Goal: Book appointment/travel/reservation

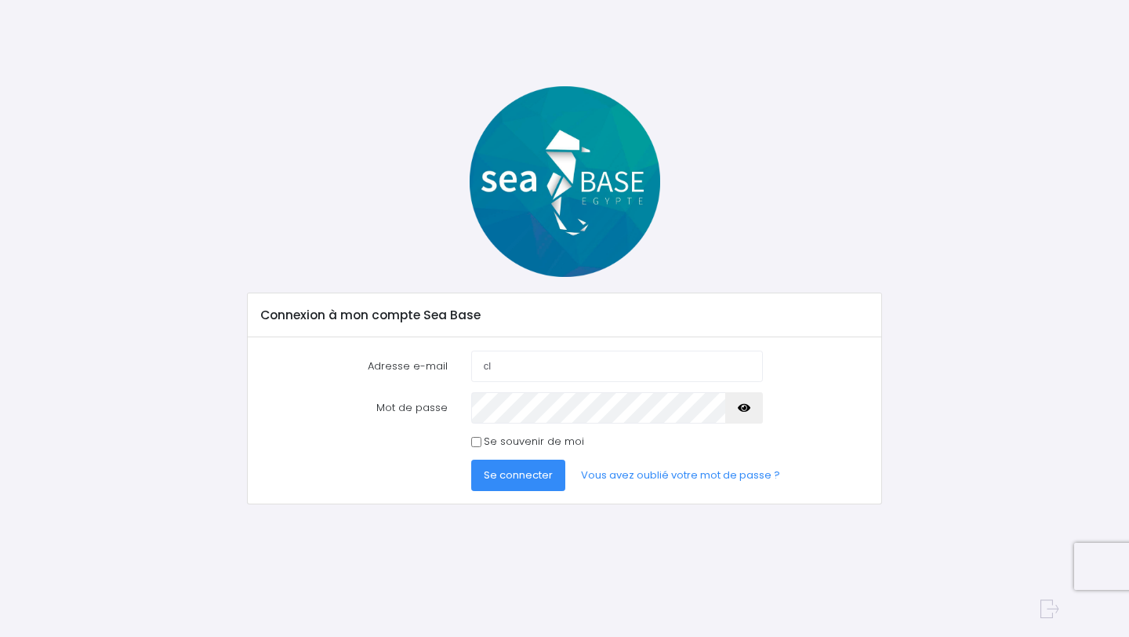
type input "clyk25@hotmail.fr"
click at [751, 406] on button "button" at bounding box center [744, 407] width 38 height 31
click at [510, 473] on span "Se connecter" at bounding box center [518, 474] width 69 height 15
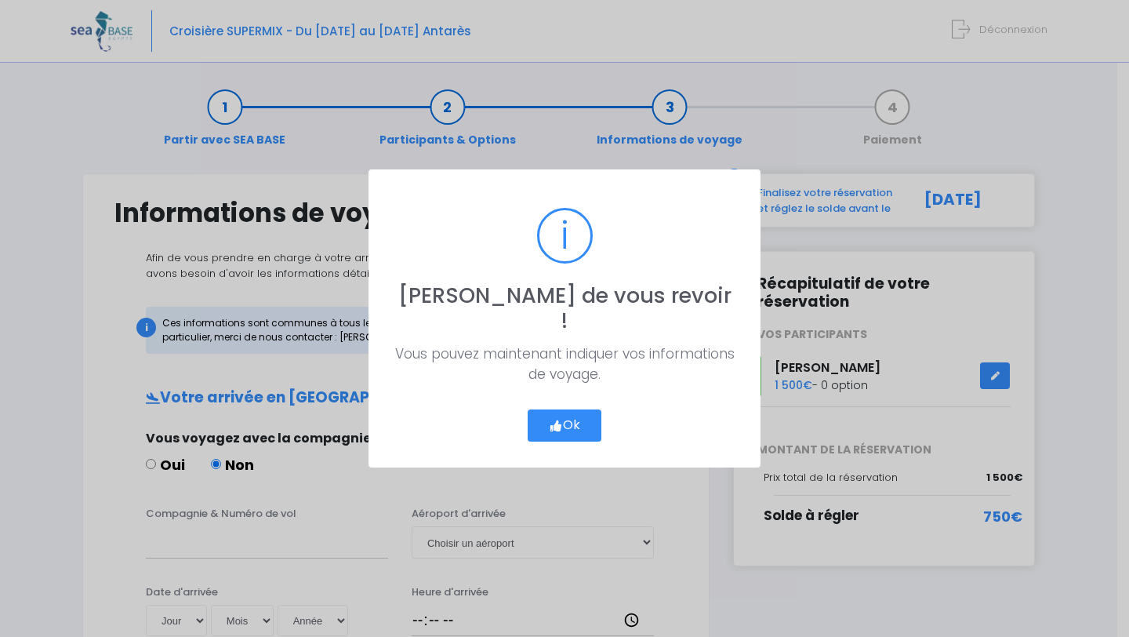
click at [562, 416] on button "Ok" at bounding box center [565, 425] width 74 height 33
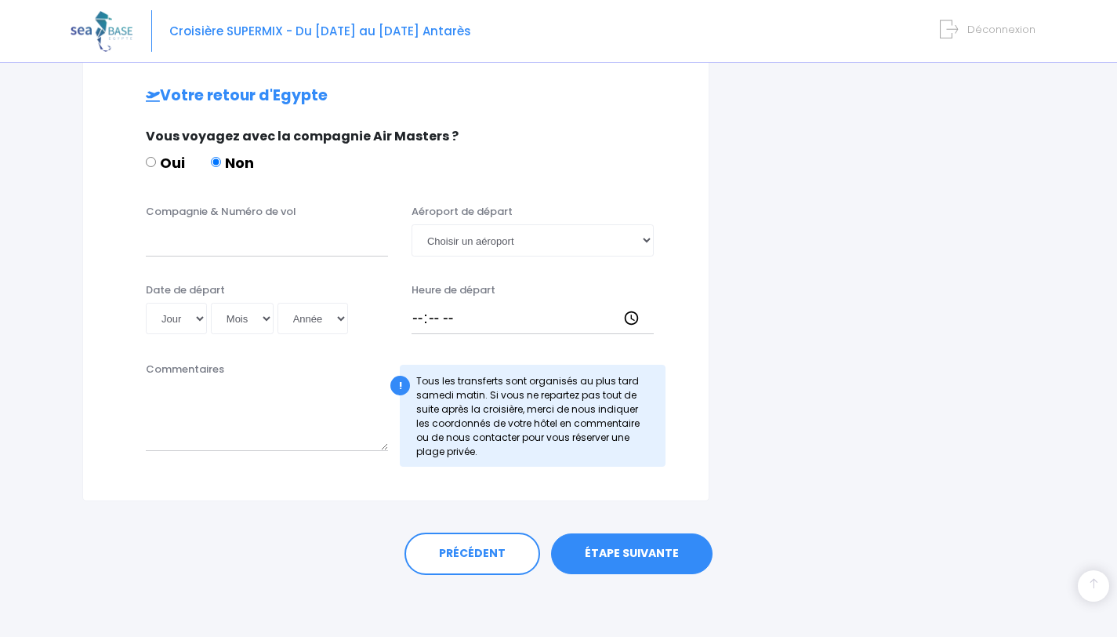
click at [610, 544] on link "ÉTAPE SUIVANTE" at bounding box center [632, 553] width 162 height 41
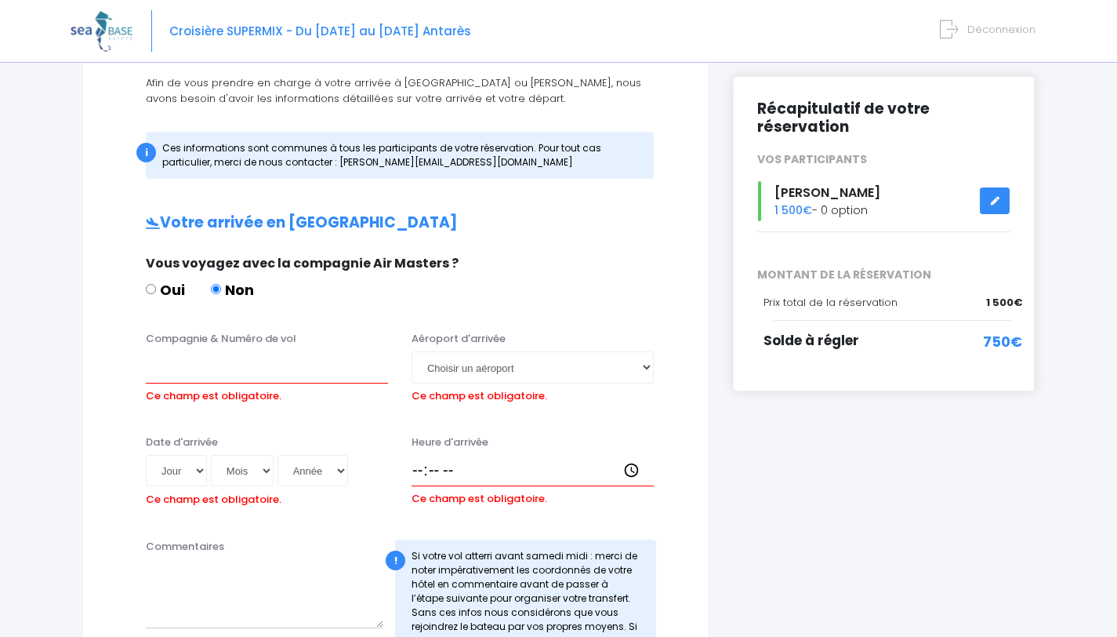
scroll to position [171, 0]
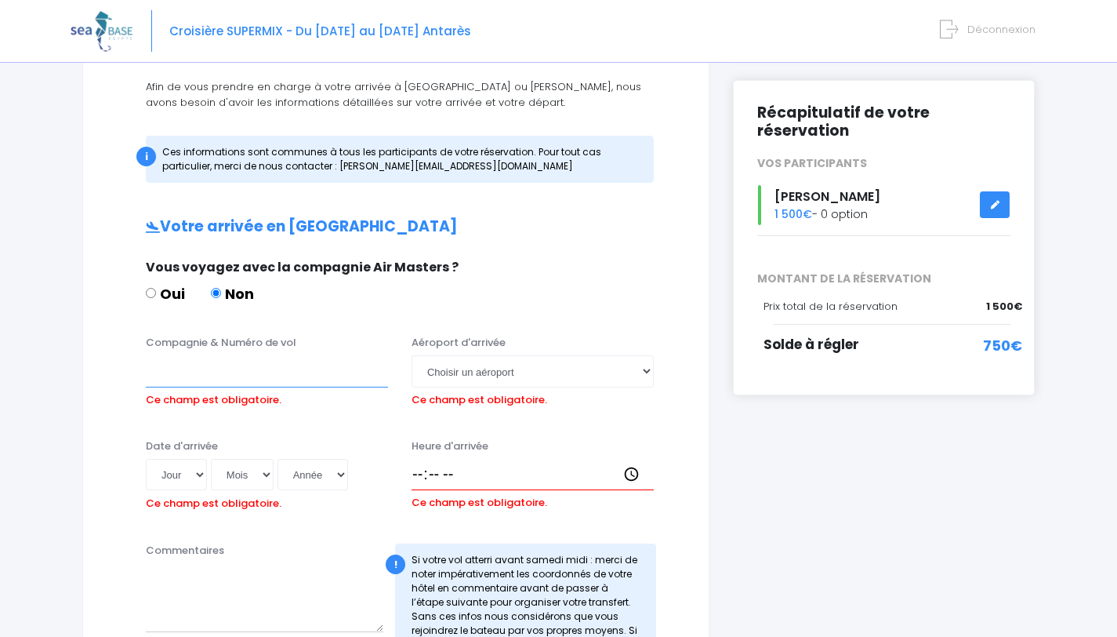
click at [260, 376] on input "Compagnie & Numéro de vol" at bounding box center [267, 370] width 242 height 31
type input "Easyjet"
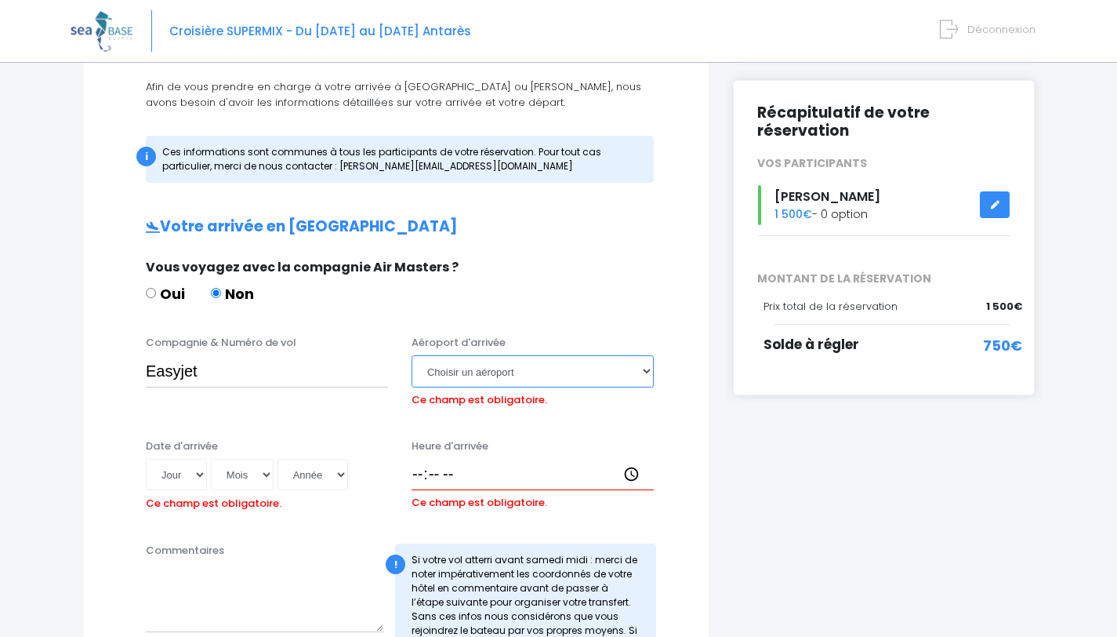
click at [569, 375] on select "Choisir un aéroport Hurghada Marsa Alam" at bounding box center [533, 370] width 242 height 31
select select "Hurghada"
click at [412, 355] on select "Choisir un aéroport Hurghada Marsa Alam" at bounding box center [533, 370] width 242 height 31
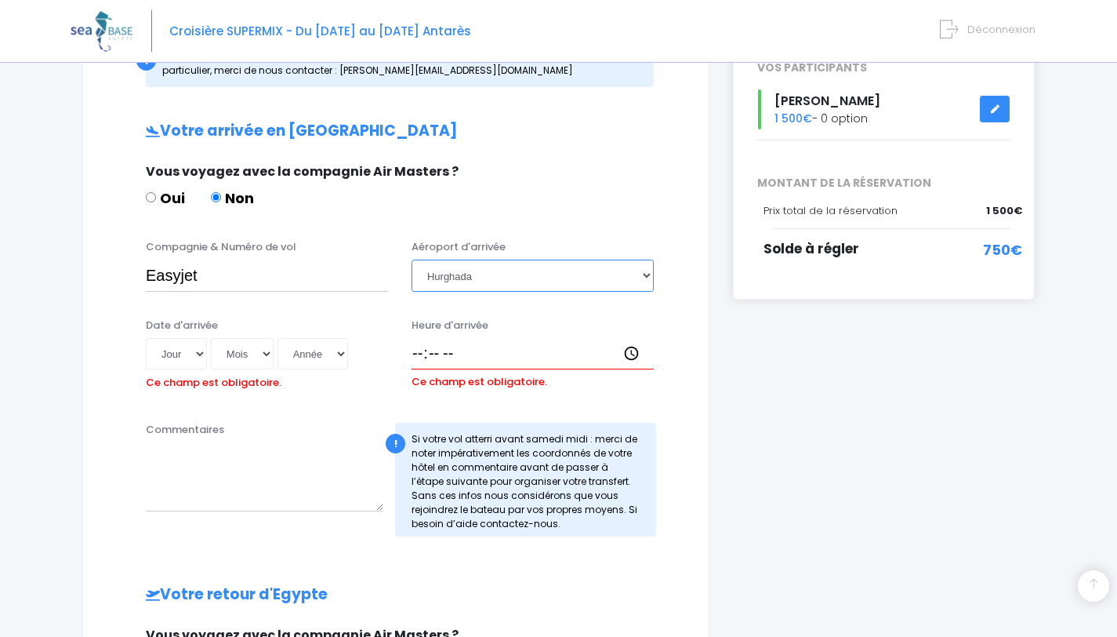
scroll to position [268, 0]
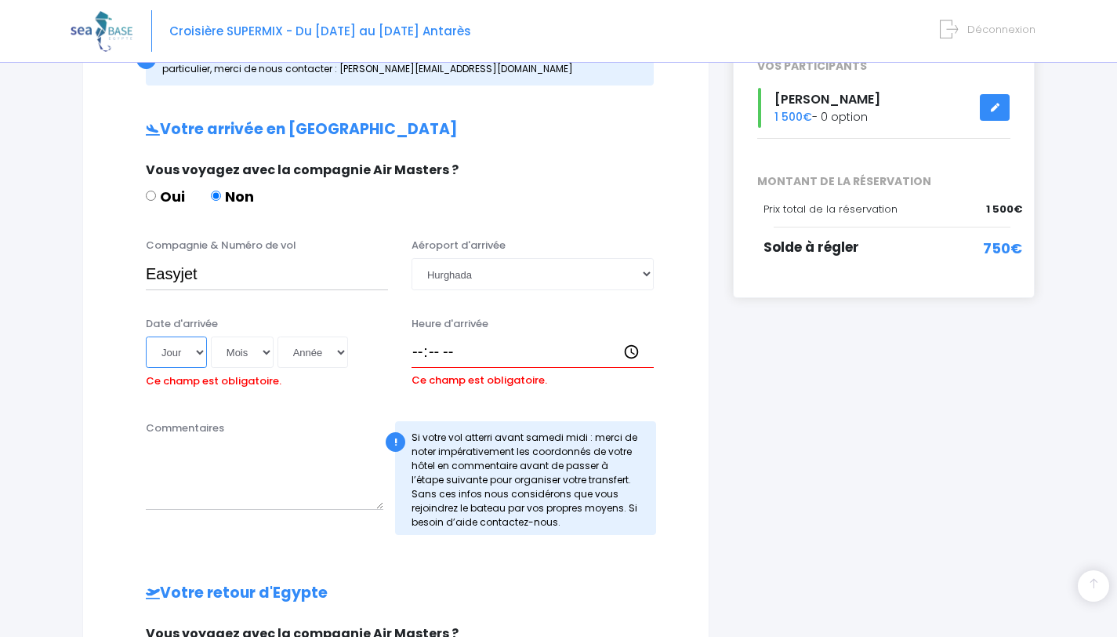
click at [187, 347] on select "Jour 01 02 03 04 05 06 07 08 09 10 11 12 13 14 15 16 17 18 19 20 21 22 23 24 25…" at bounding box center [176, 351] width 61 height 31
select select "01"
click at [146, 336] on select "Jour 01 02 03 04 05 06 07 08 09 10 11 12 13 14 15 16 17 18 19 20 21 22 23 24 25…" at bounding box center [176, 351] width 61 height 31
click at [244, 351] on select "Mois 01 02 03 04 05 06 07 08 09 10 11 12" at bounding box center [242, 351] width 63 height 31
select select "11"
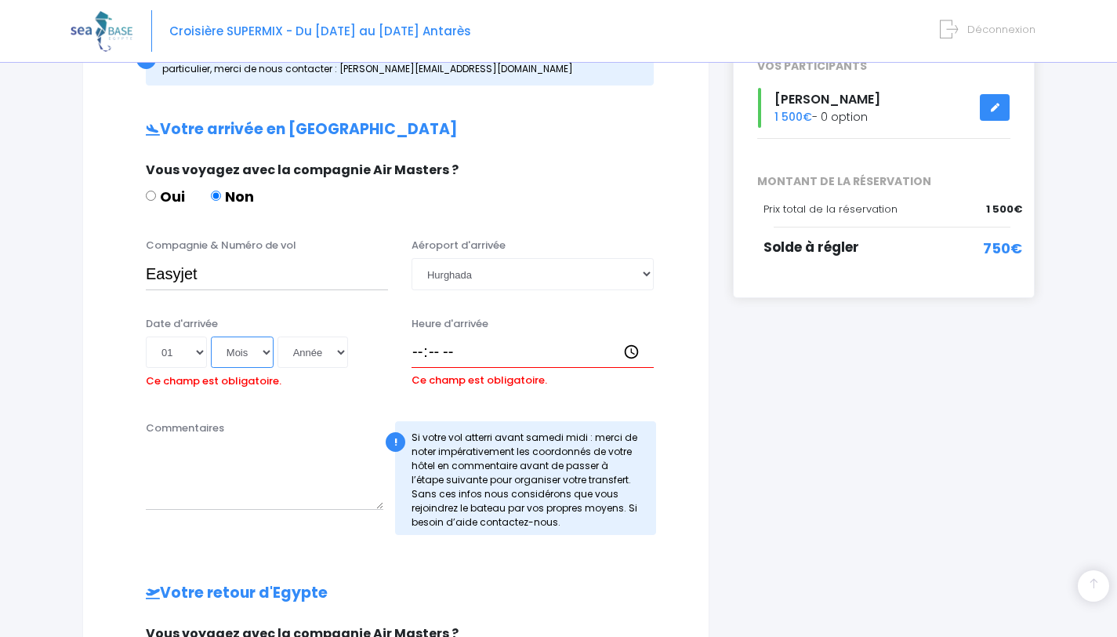
click at [211, 336] on select "Mois 01 02 03 04 05 06 07 08 09 10 11 12" at bounding box center [242, 351] width 63 height 31
click at [328, 353] on select "Année 2045 2044 2043 2042 2041 2040 2039 2038 2037 2036 2035 2034 2033 2032 203…" at bounding box center [313, 351] width 71 height 31
select select "2025"
click at [278, 336] on select "Année 2045 2044 2043 2042 2041 2040 2039 2038 2037 2036 2035 2034 2033 2032 203…" at bounding box center [313, 351] width 71 height 31
type input "2025-11-01"
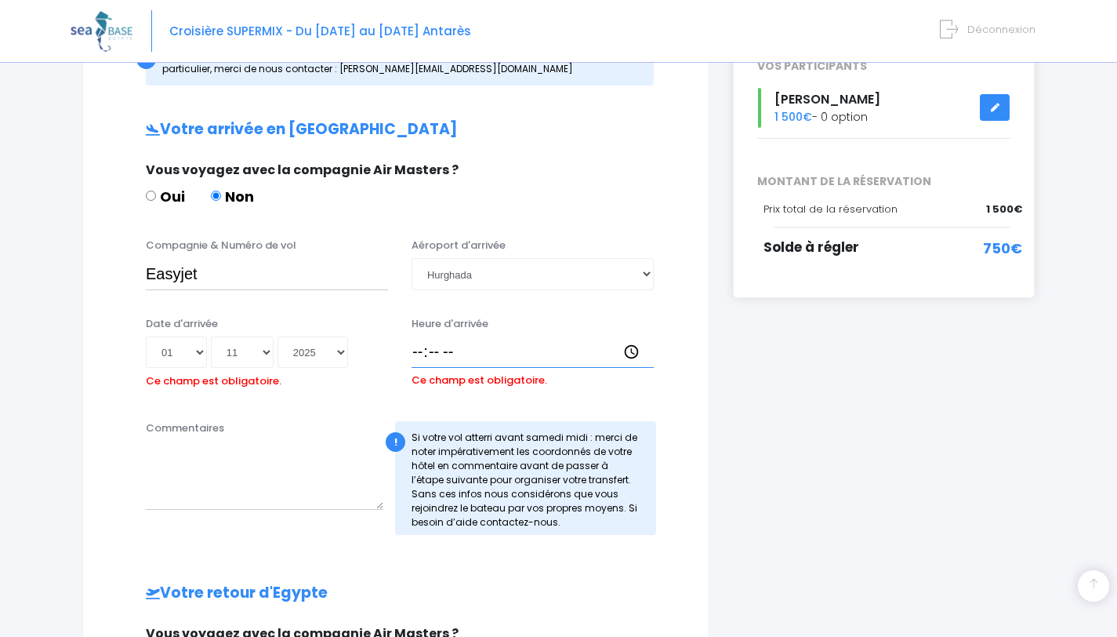
click at [450, 349] on input "Heure d'arrivée" at bounding box center [533, 351] width 242 height 31
type input "18:15"
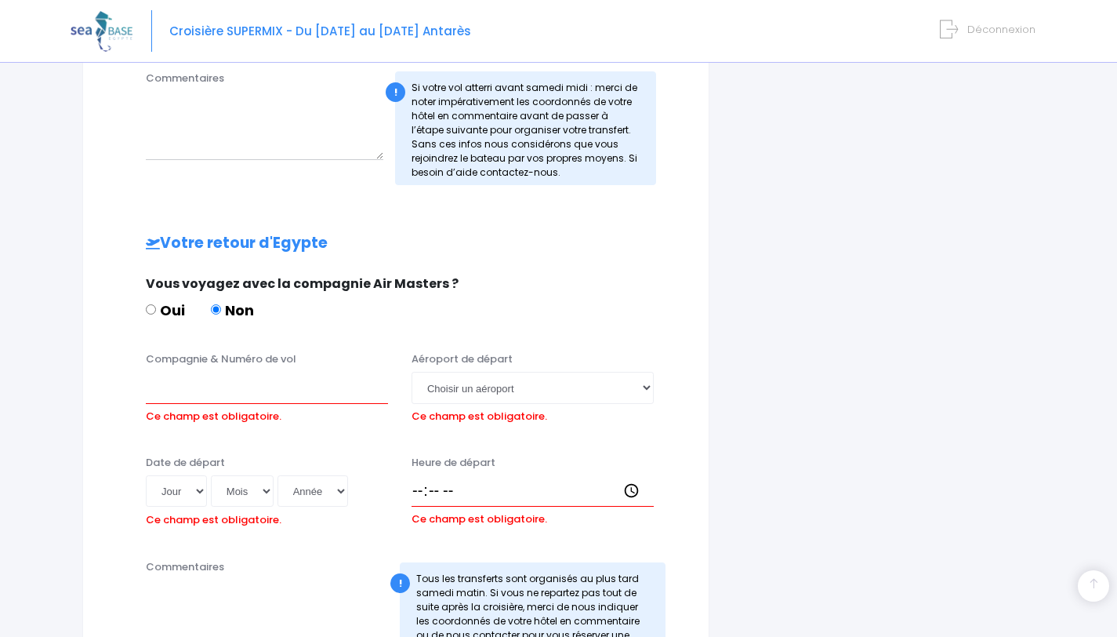
scroll to position [627, 0]
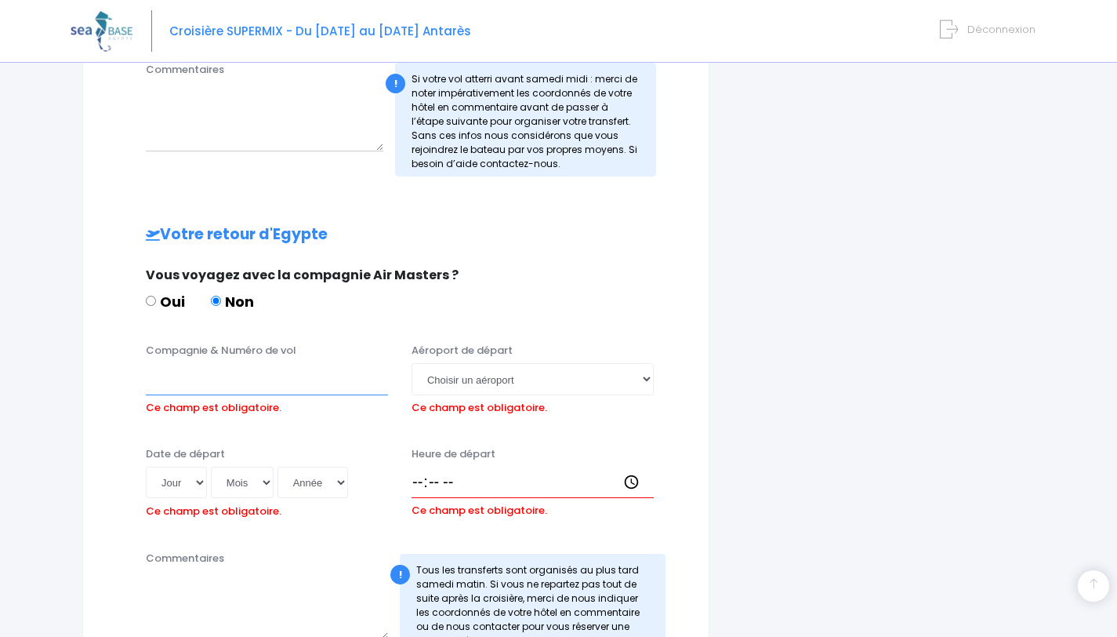
click at [246, 381] on input "Compagnie & Numéro de vol" at bounding box center [267, 378] width 242 height 31
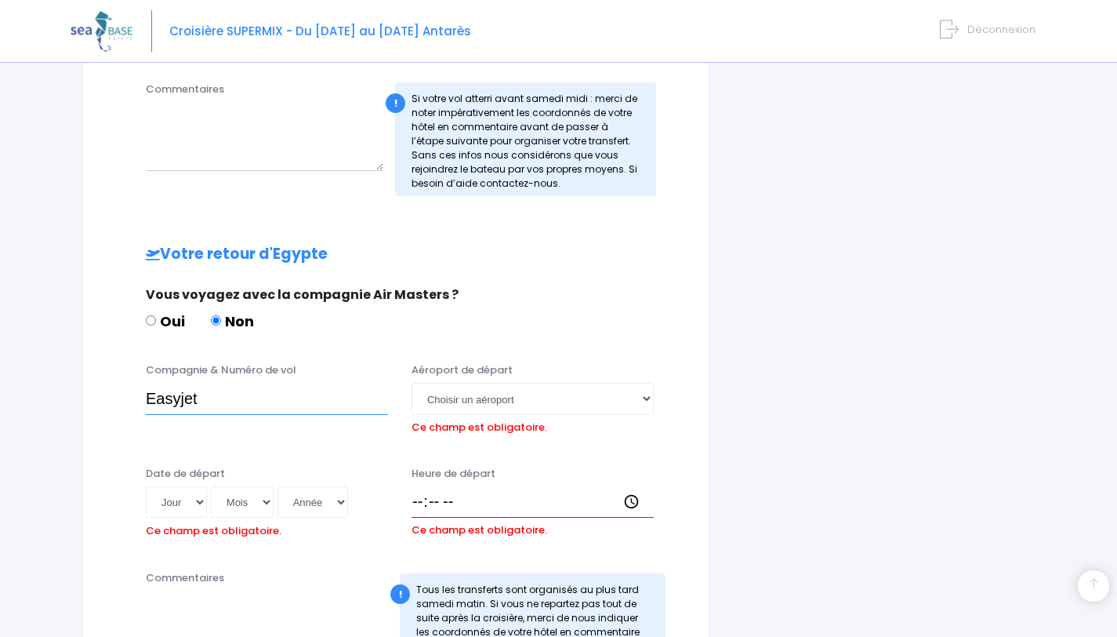
scroll to position [637, 0]
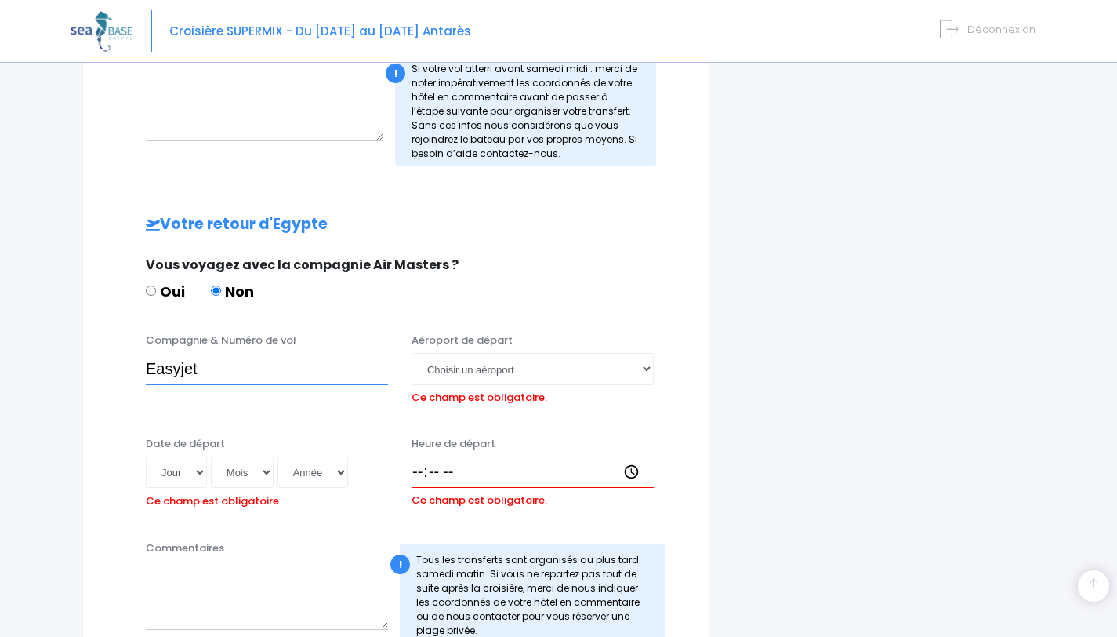
type input "Easyjet"
click at [488, 358] on select "Choisir un aéroport Hurghada Marsa Alam" at bounding box center [533, 368] width 242 height 31
select select "Hurghada"
click at [412, 353] on select "Choisir un aéroport Hurghada Marsa Alam" at bounding box center [533, 368] width 242 height 31
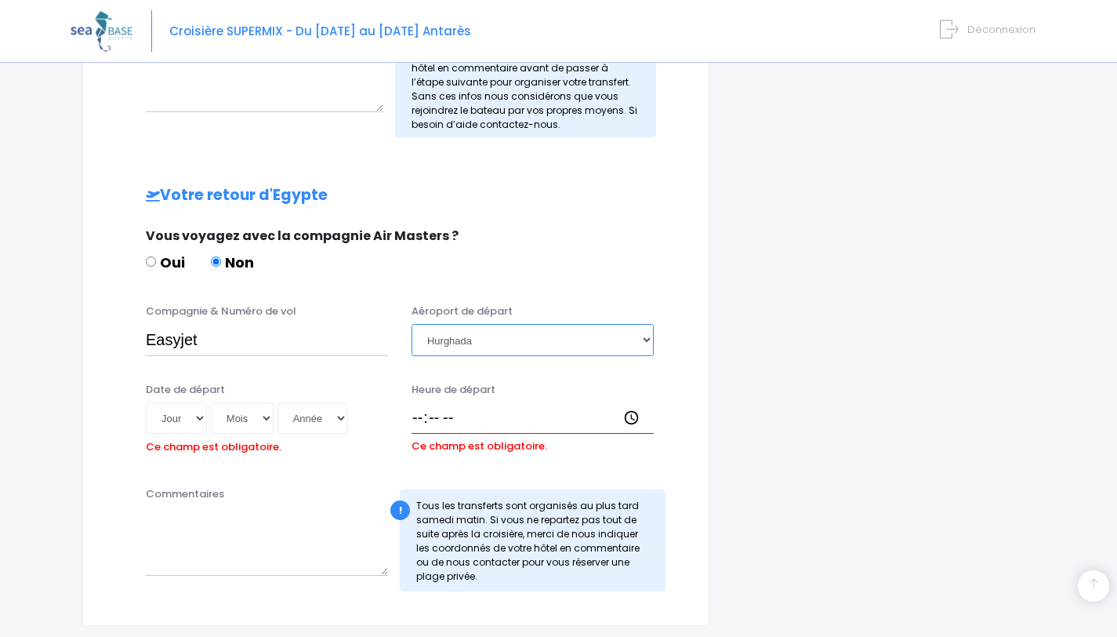
scroll to position [684, 0]
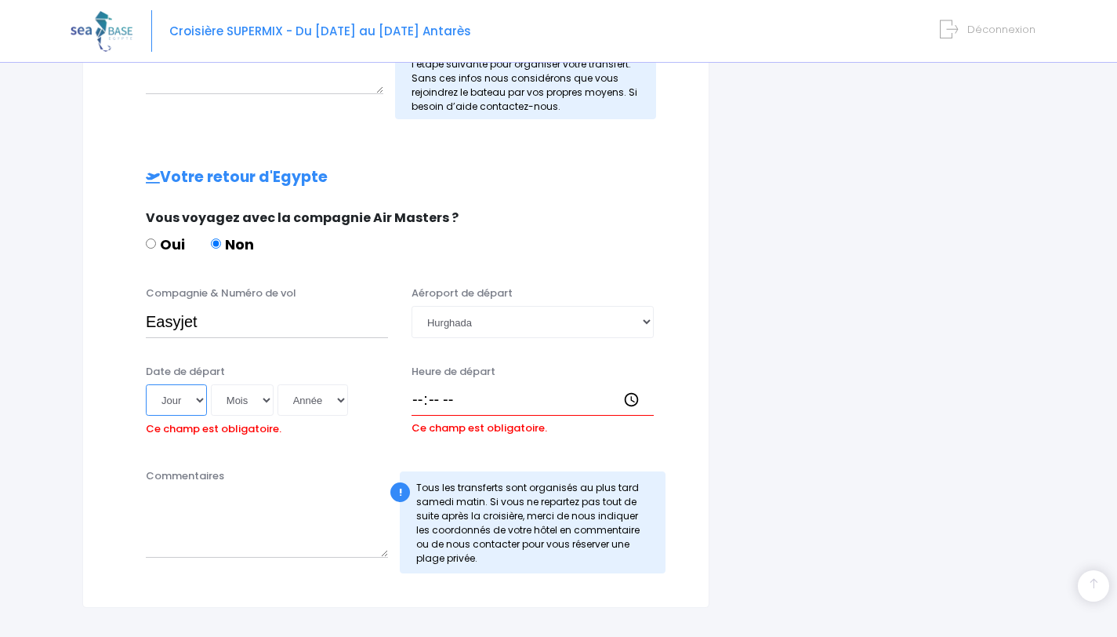
click at [194, 394] on select "Jour 01 02 03 04 05 06 07 08 09 10 11 12 13 14 15 16 17 18 19 20 21 22 23 24 25…" at bounding box center [176, 399] width 61 height 31
select select "08"
click at [146, 384] on select "Jour 01 02 03 04 05 06 07 08 09 10 11 12 13 14 15 16 17 18 19 20 21 22 23 24 25…" at bounding box center [176, 399] width 61 height 31
click at [249, 401] on select "Mois 01 02 03 04 05 06 07 08 09 10 11 12" at bounding box center [242, 399] width 63 height 31
select select "11"
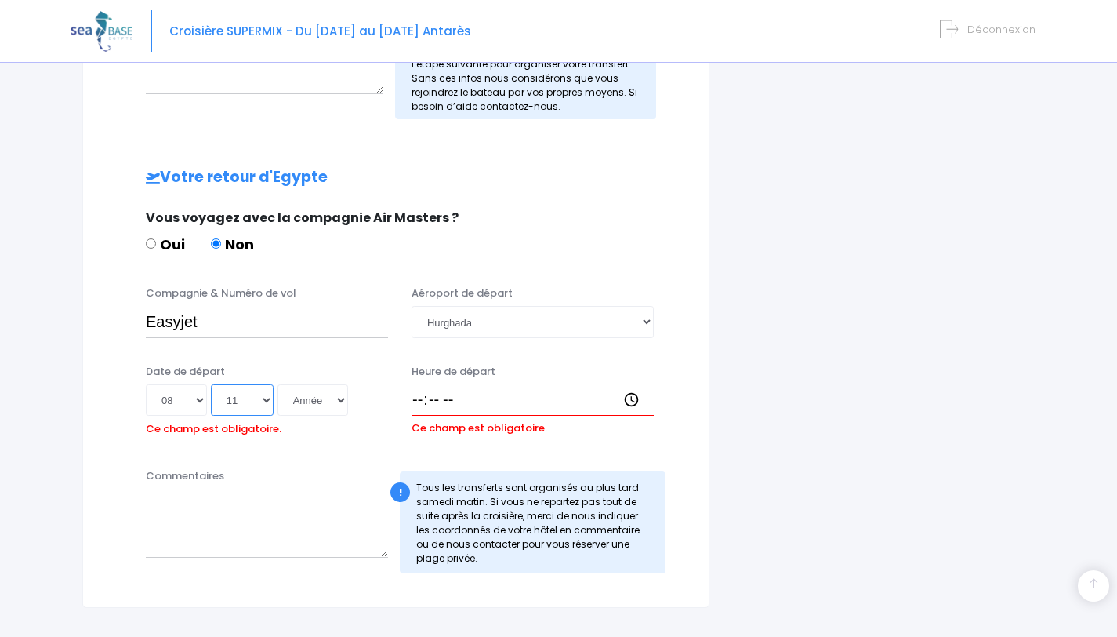
click at [211, 384] on select "Mois 01 02 03 04 05 06 07 08 09 10 11 12" at bounding box center [242, 399] width 63 height 31
click at [300, 403] on select "Année 2045 2044 2043 2042 2041 2040 2039 2038 2037 2036 2035 2034 2033 2032 203…" at bounding box center [313, 399] width 71 height 31
select select "2025"
click at [278, 384] on select "Année 2045 2044 2043 2042 2041 2040 2039 2038 2037 2036 2035 2034 2033 2032 203…" at bounding box center [313, 399] width 71 height 31
type input "2025-11-08"
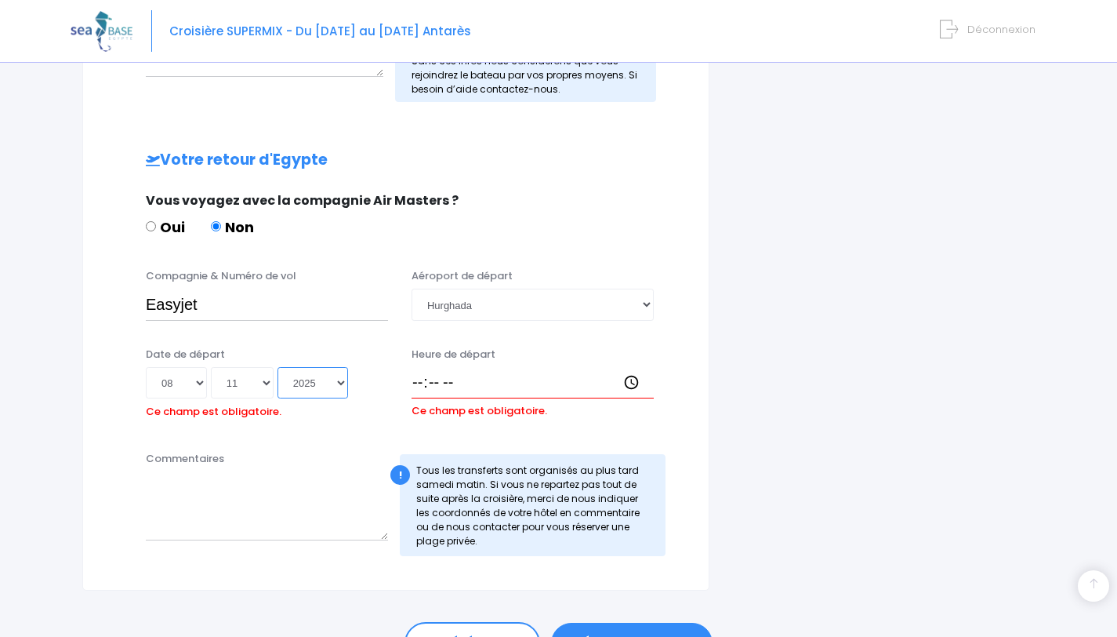
scroll to position [703, 0]
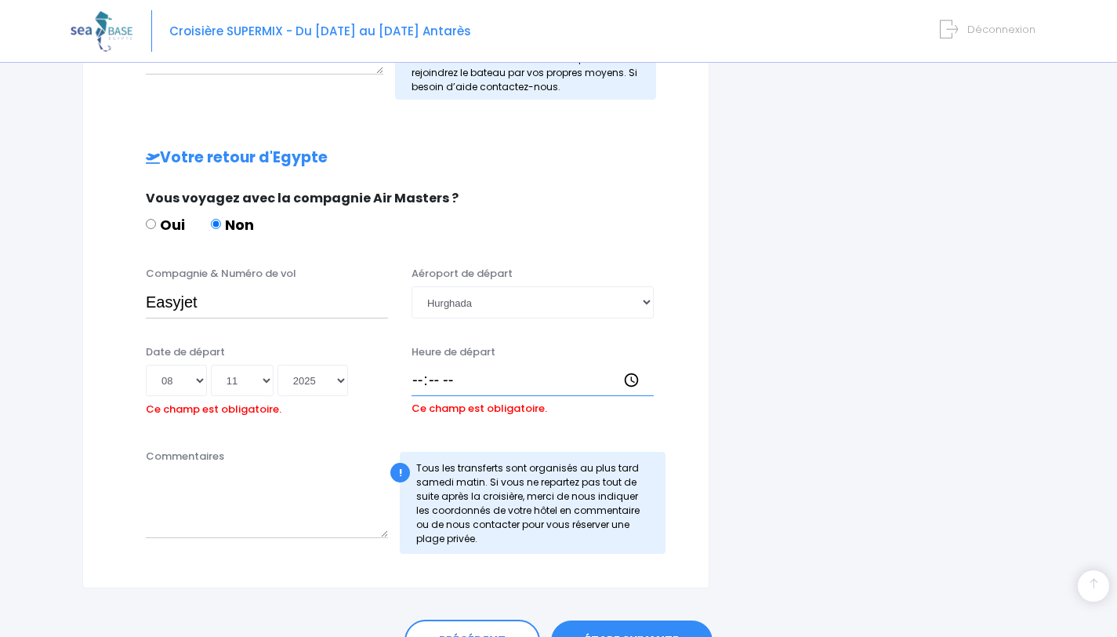
click at [414, 380] on input "Heure de départ" at bounding box center [533, 380] width 242 height 31
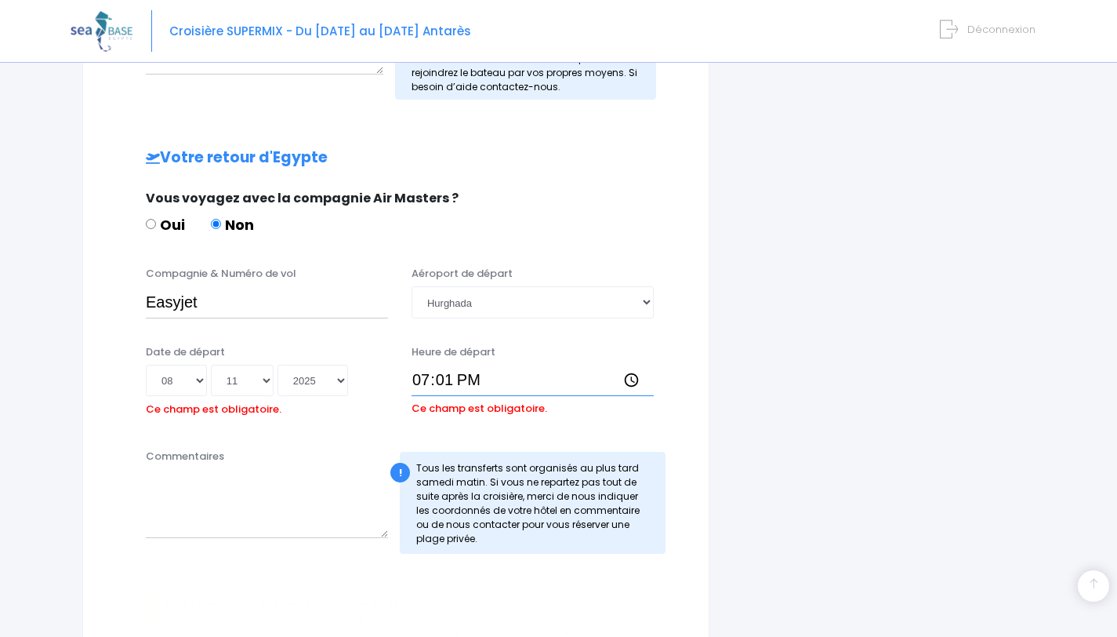
type input "19:10"
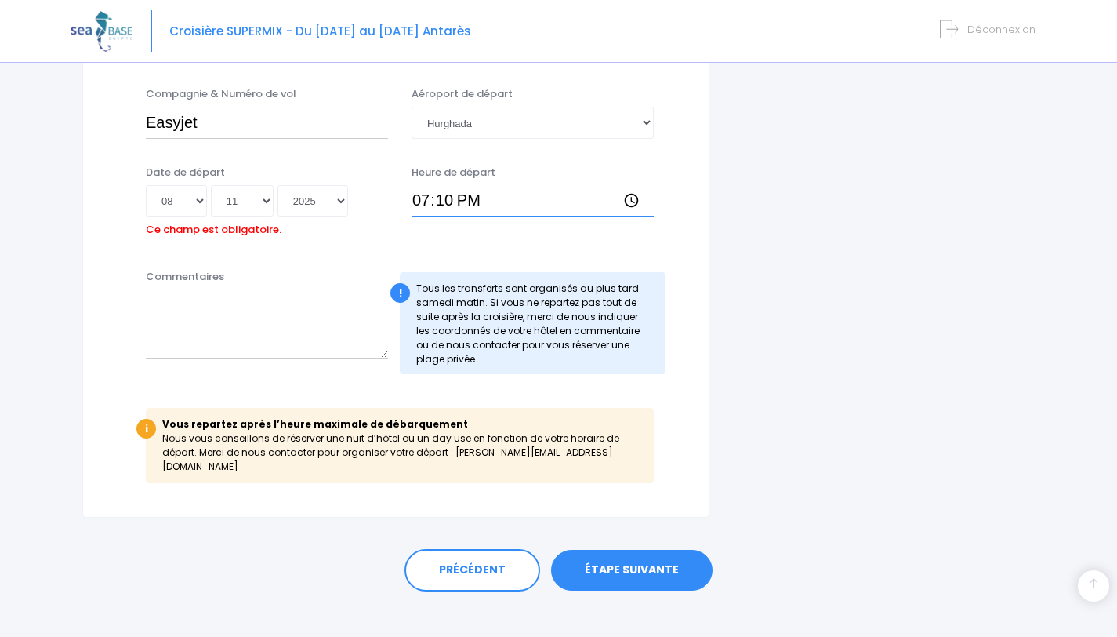
scroll to position [886, 0]
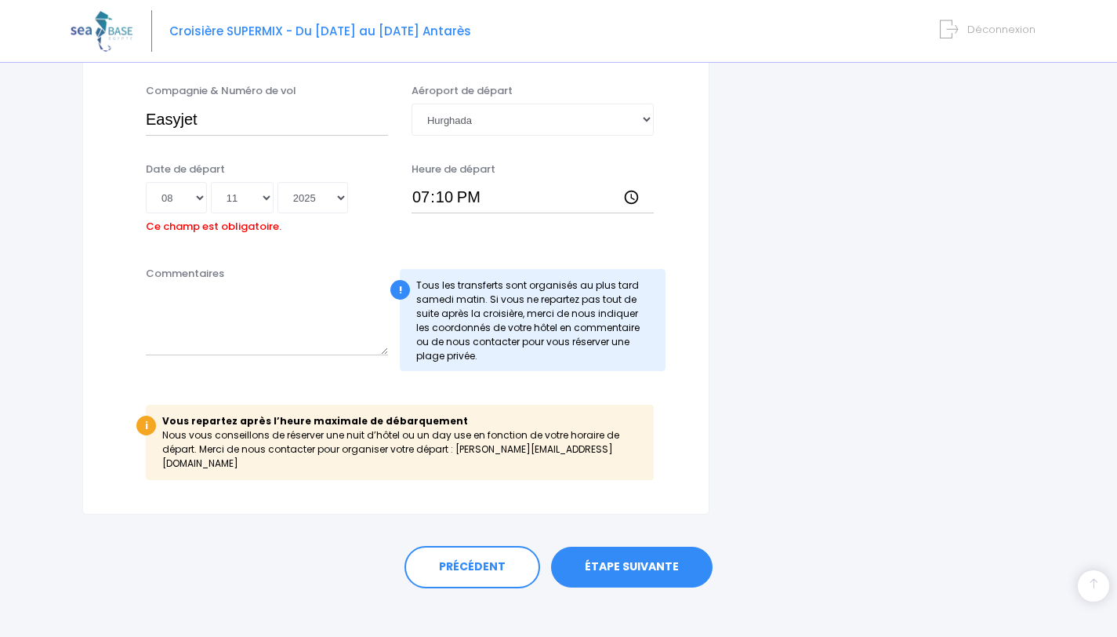
click at [619, 547] on link "ÉTAPE SUIVANTE" at bounding box center [632, 567] width 162 height 41
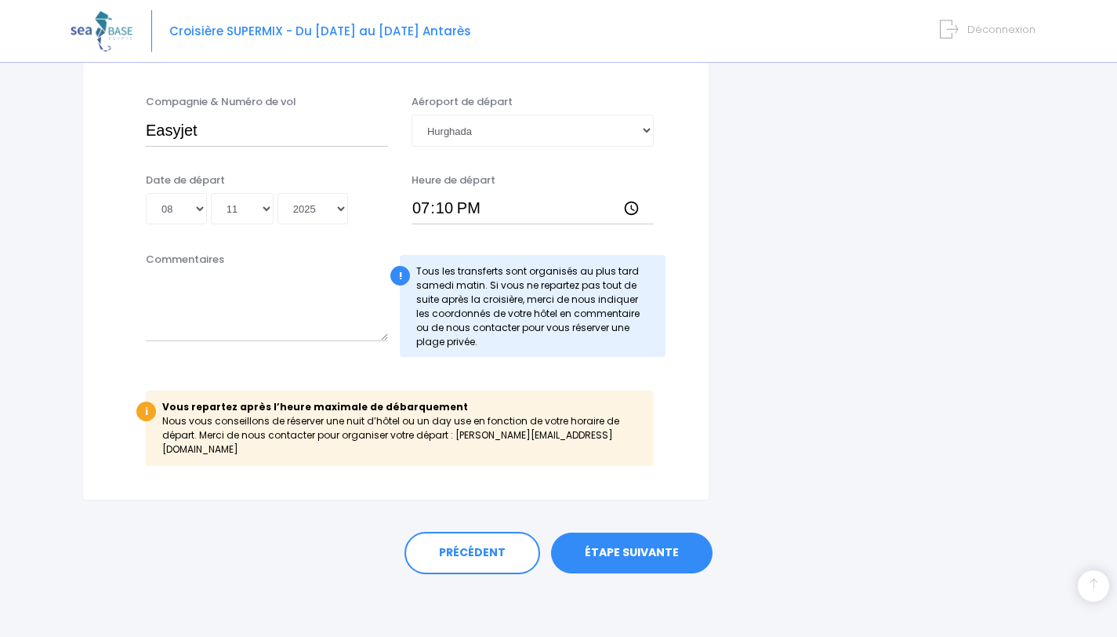
scroll to position [836, 0]
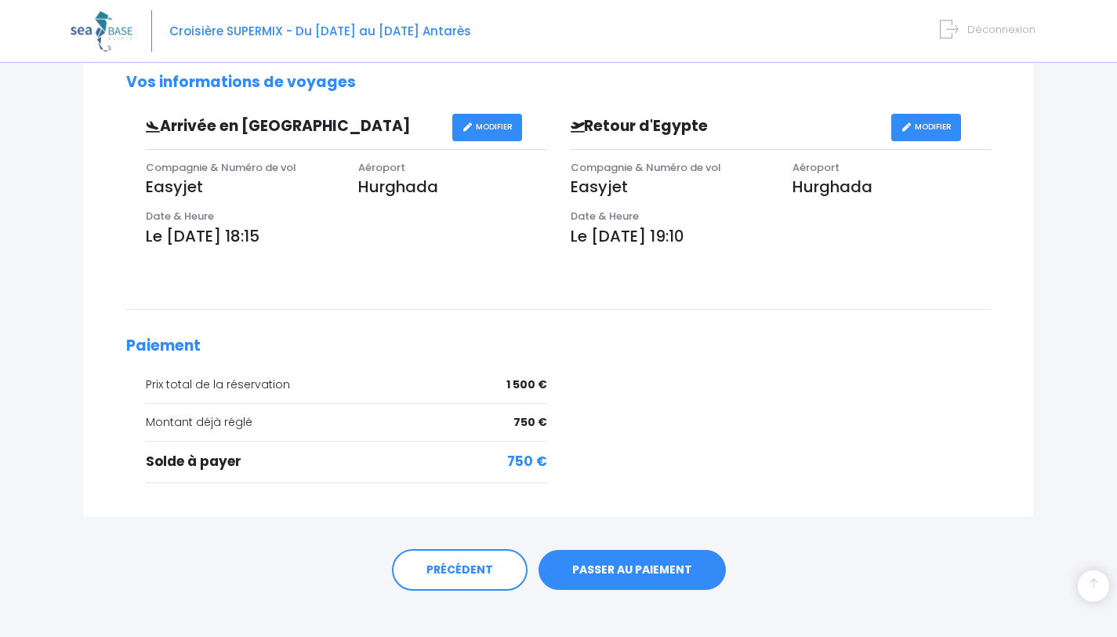
scroll to position [466, 0]
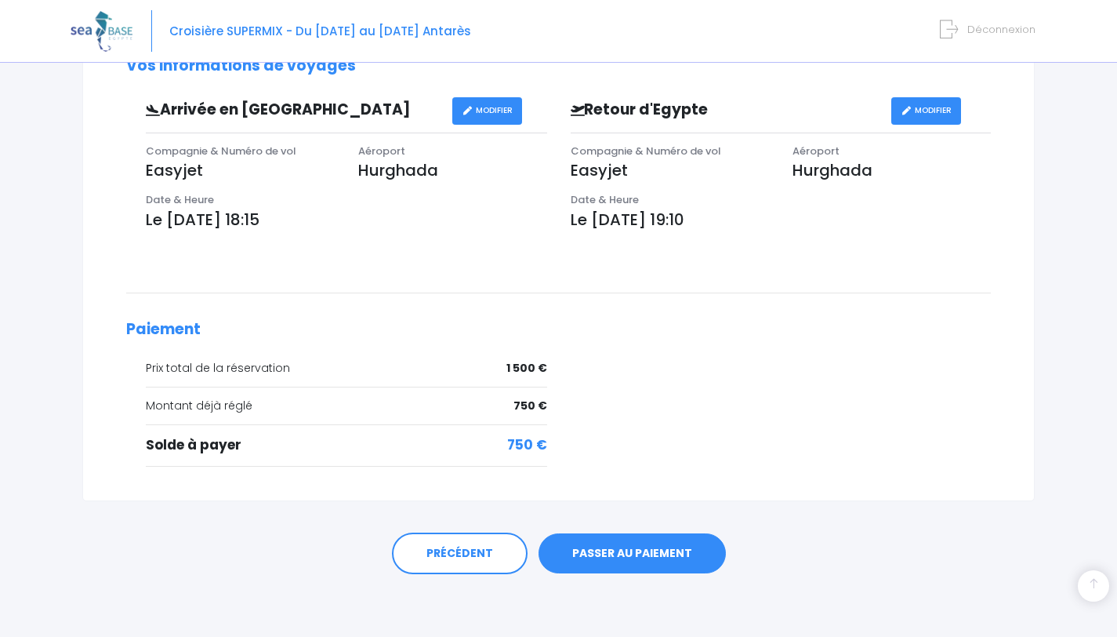
click at [619, 543] on link "PASSER AU PAIEMENT" at bounding box center [632, 553] width 187 height 41
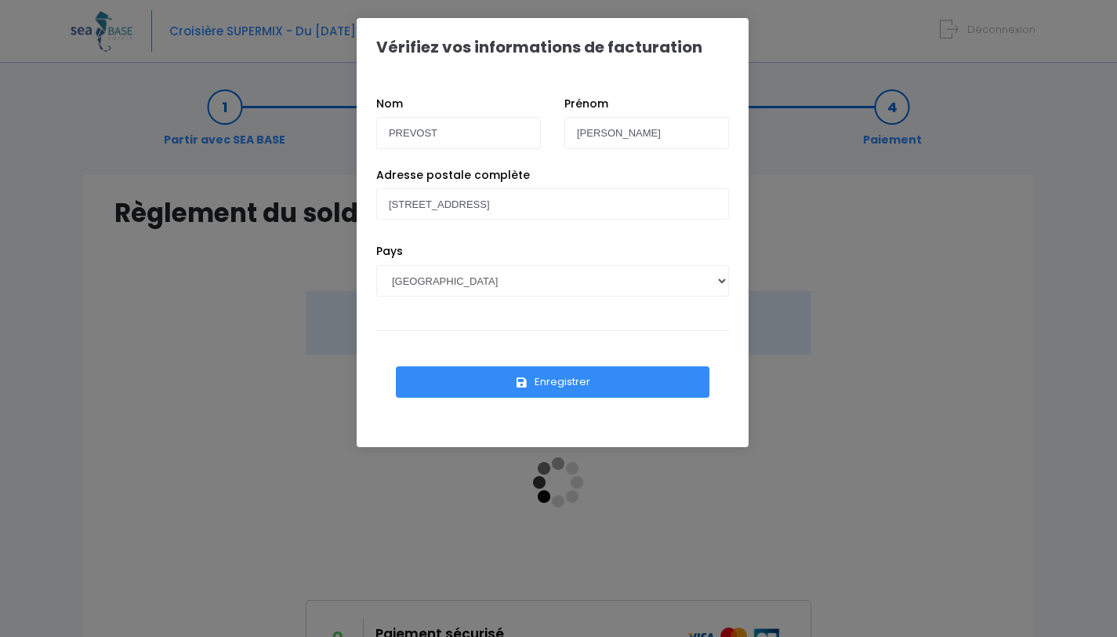
click at [606, 383] on button "Enregistrer" at bounding box center [553, 381] width 314 height 31
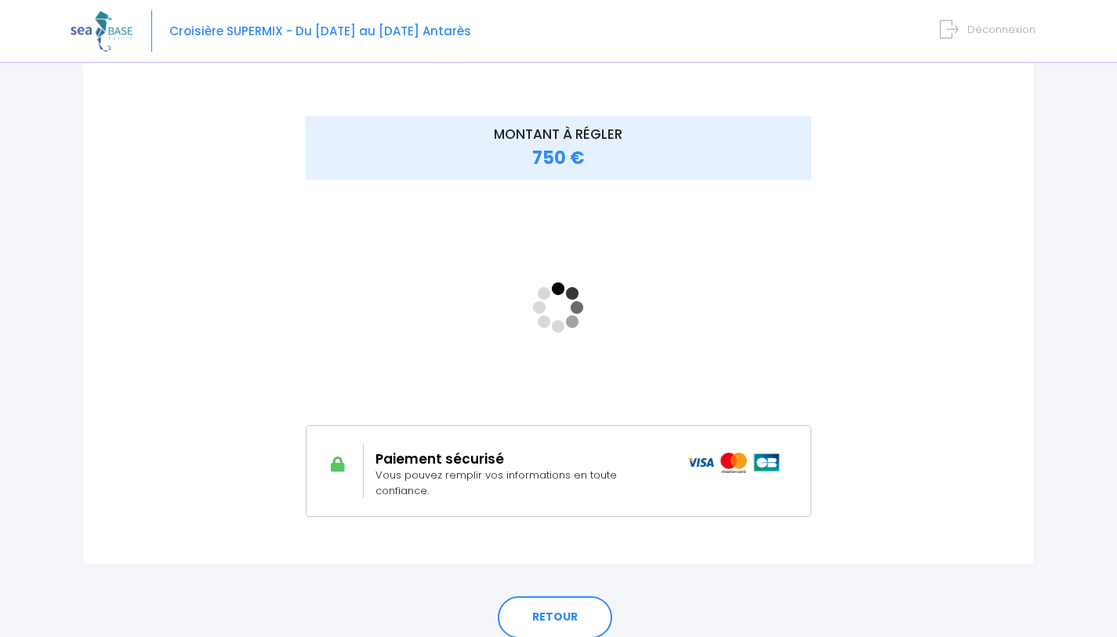
scroll to position [217, 0]
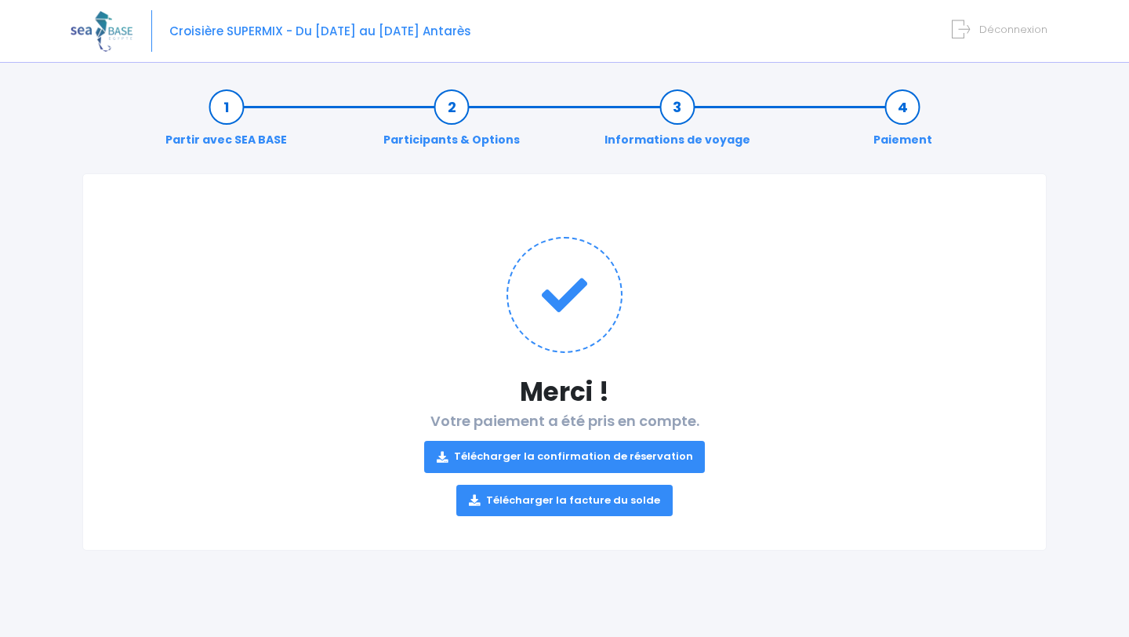
click at [568, 449] on link "Télécharger la confirmation de réservation" at bounding box center [565, 456] width 282 height 31
click at [573, 502] on link "Télécharger la facture du solde" at bounding box center [564, 500] width 216 height 31
click at [573, 500] on link "Télécharger la facture du solde" at bounding box center [564, 500] width 216 height 31
